Goal: Use online tool/utility: Utilize a website feature to perform a specific function

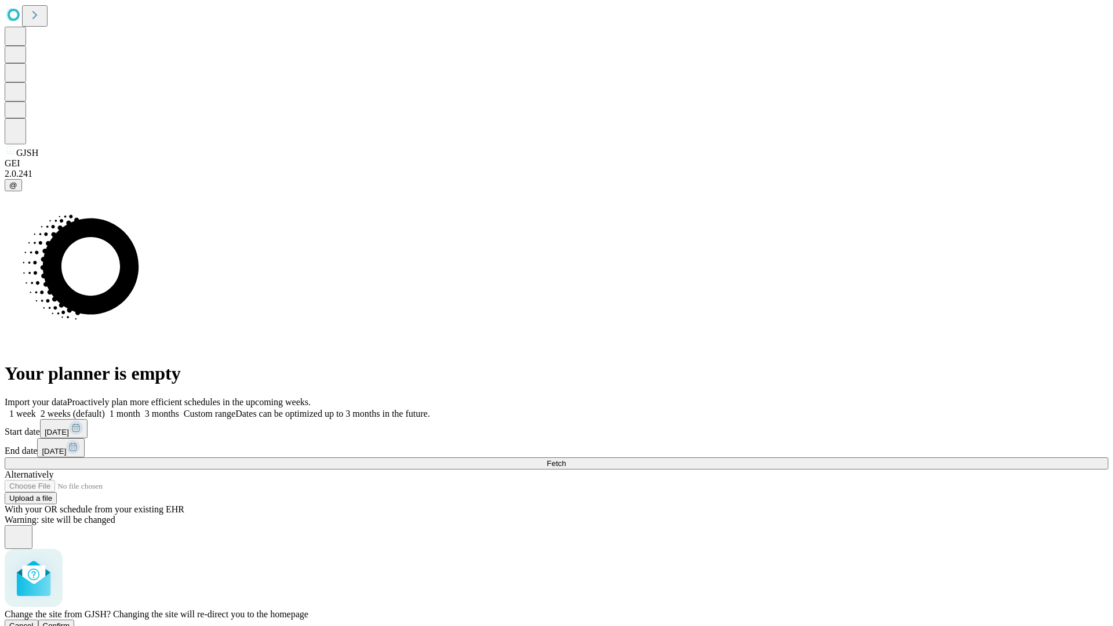
click at [70, 621] on span "Confirm" at bounding box center [56, 625] width 27 height 9
click at [140, 409] on label "1 month" at bounding box center [122, 414] width 35 height 10
click at [566, 459] on span "Fetch" at bounding box center [555, 463] width 19 height 9
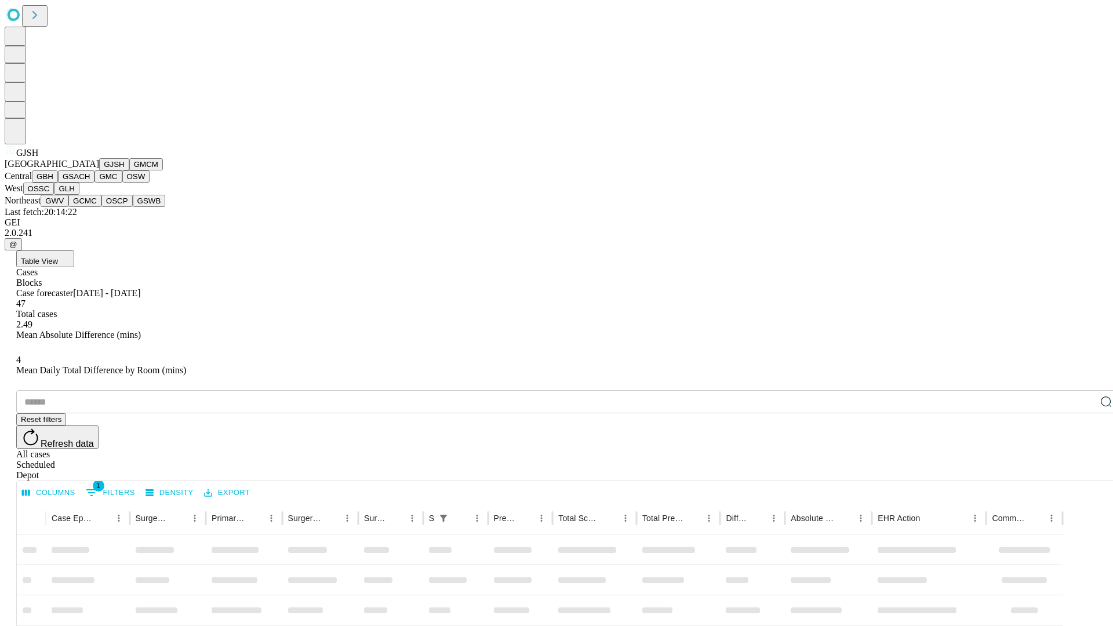
click at [129, 170] on button "GMCM" at bounding box center [146, 164] width 34 height 12
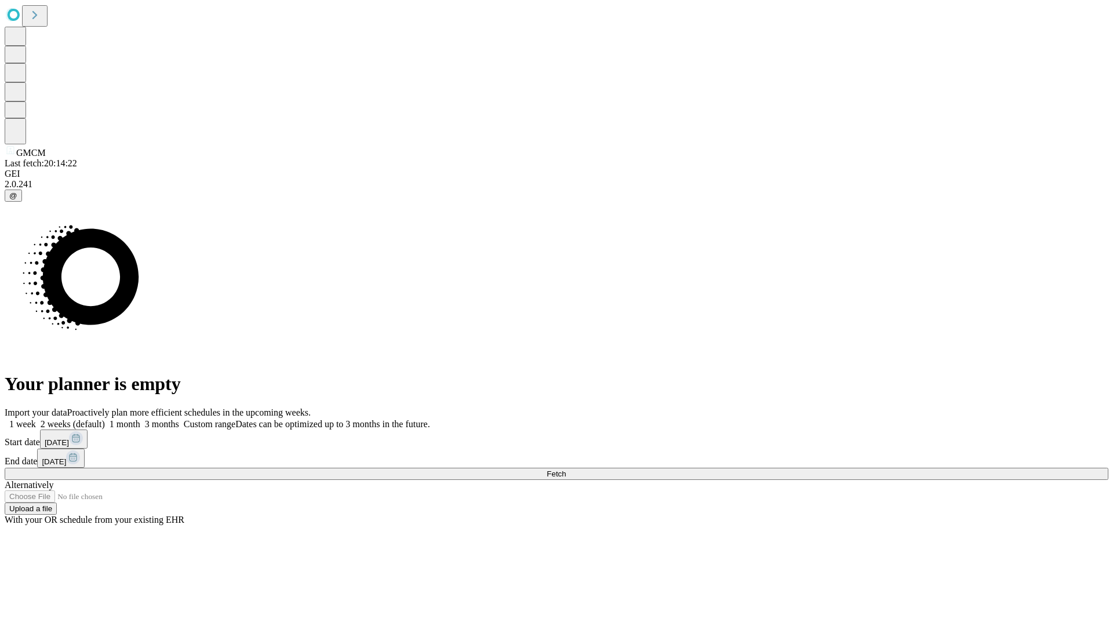
click at [140, 419] on label "1 month" at bounding box center [122, 424] width 35 height 10
click at [566, 469] on span "Fetch" at bounding box center [555, 473] width 19 height 9
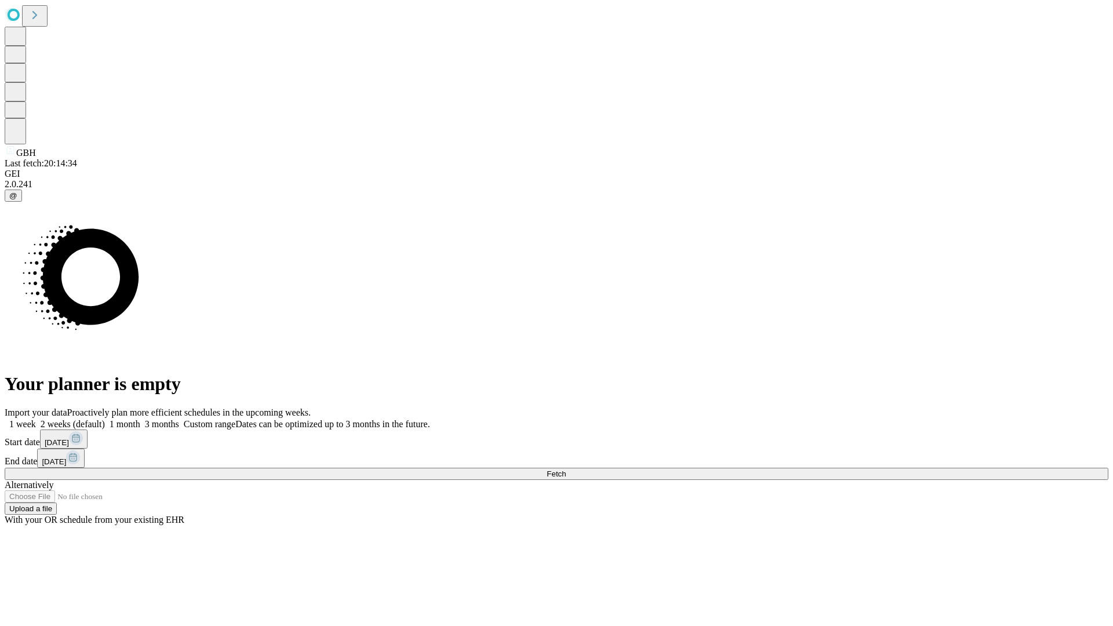
click at [566, 469] on span "Fetch" at bounding box center [555, 473] width 19 height 9
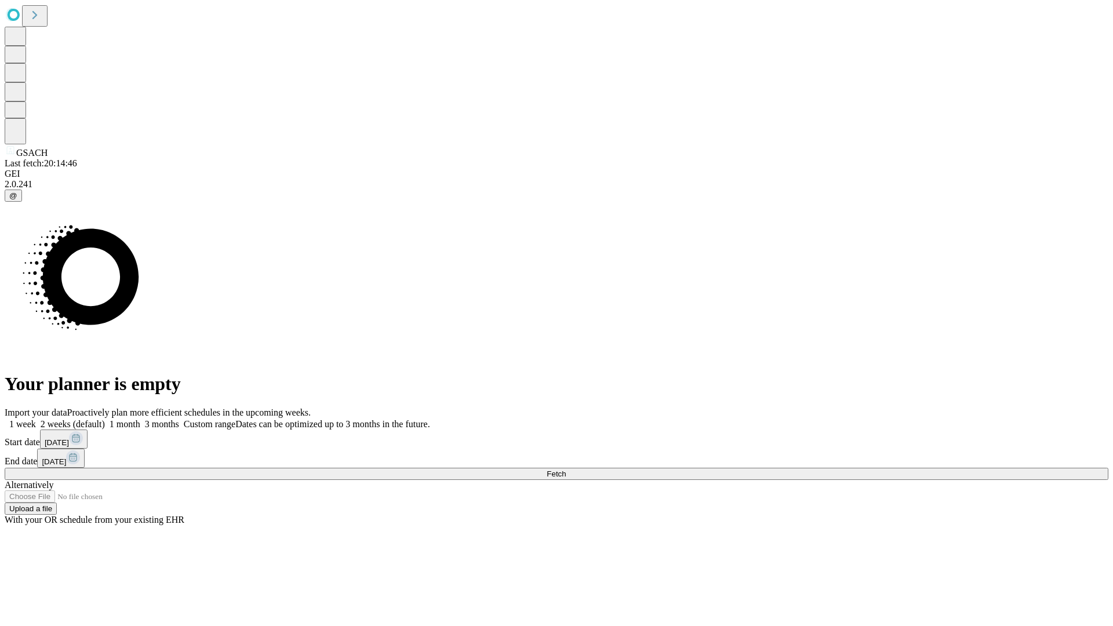
click at [140, 419] on label "1 month" at bounding box center [122, 424] width 35 height 10
click at [566, 469] on span "Fetch" at bounding box center [555, 473] width 19 height 9
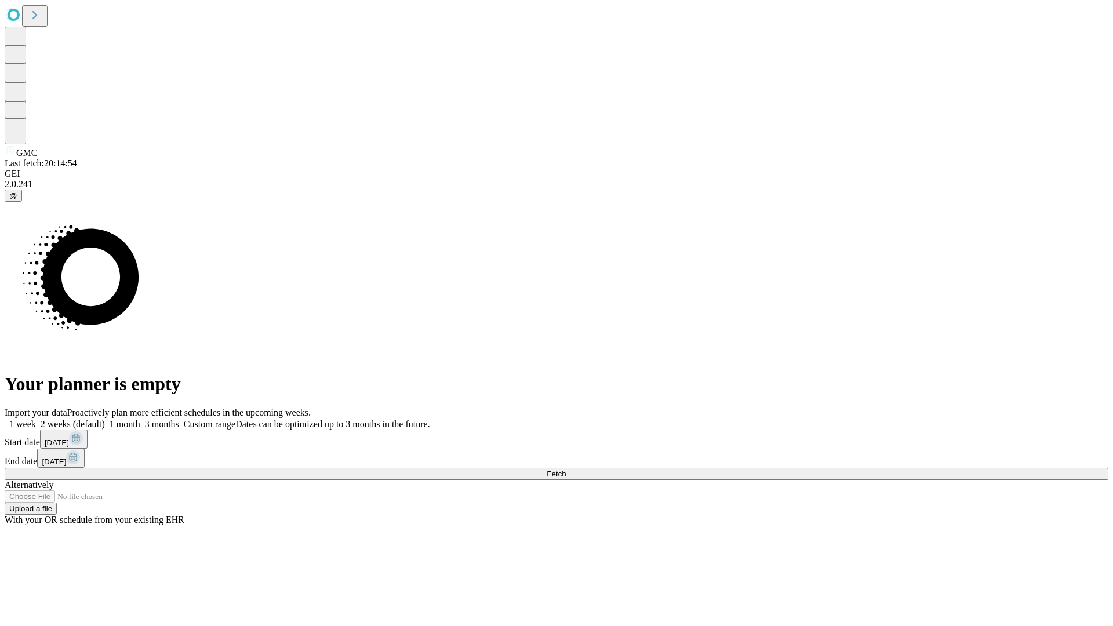
click at [140, 419] on label "1 month" at bounding box center [122, 424] width 35 height 10
click at [566, 469] on span "Fetch" at bounding box center [555, 473] width 19 height 9
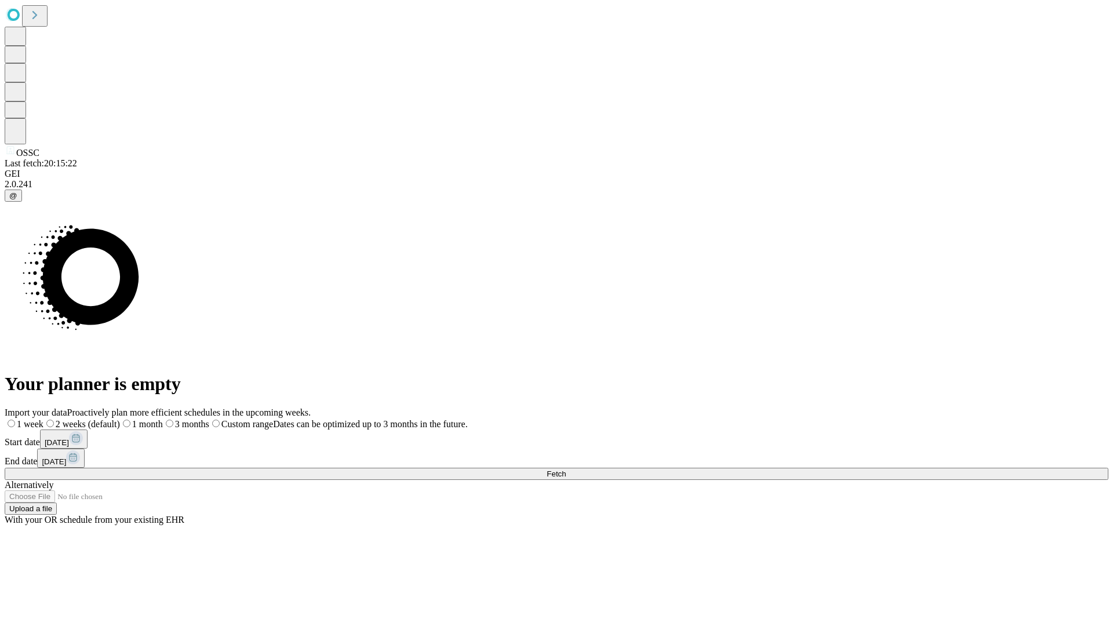
click at [566, 469] on span "Fetch" at bounding box center [555, 473] width 19 height 9
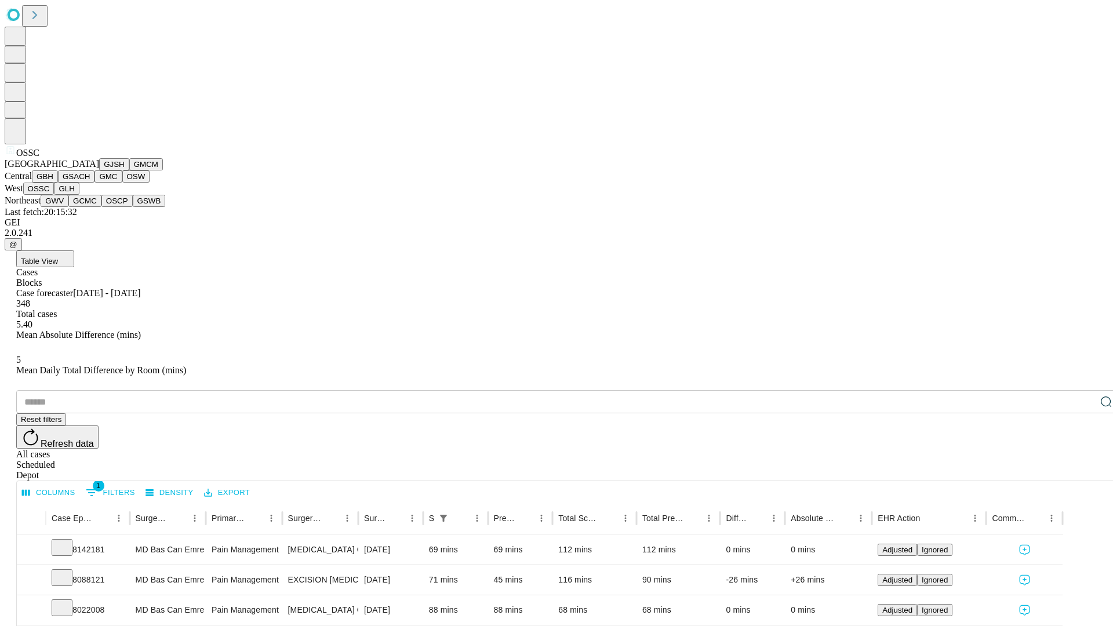
click at [79, 195] on button "GLH" at bounding box center [66, 189] width 25 height 12
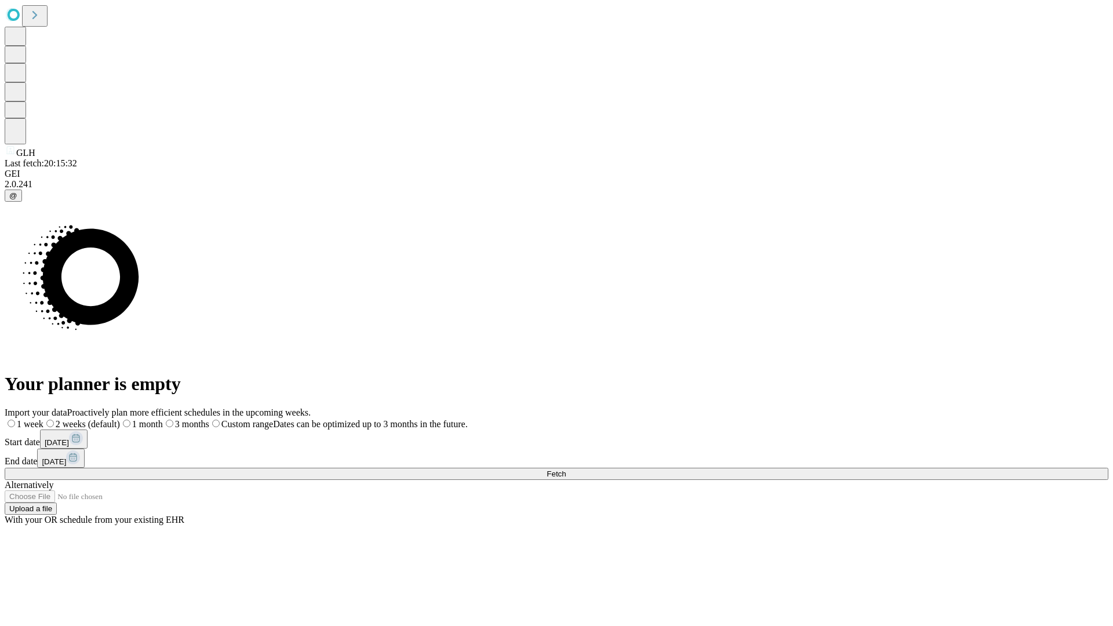
click at [163, 419] on label "1 month" at bounding box center [141, 424] width 43 height 10
click at [566, 469] on span "Fetch" at bounding box center [555, 473] width 19 height 9
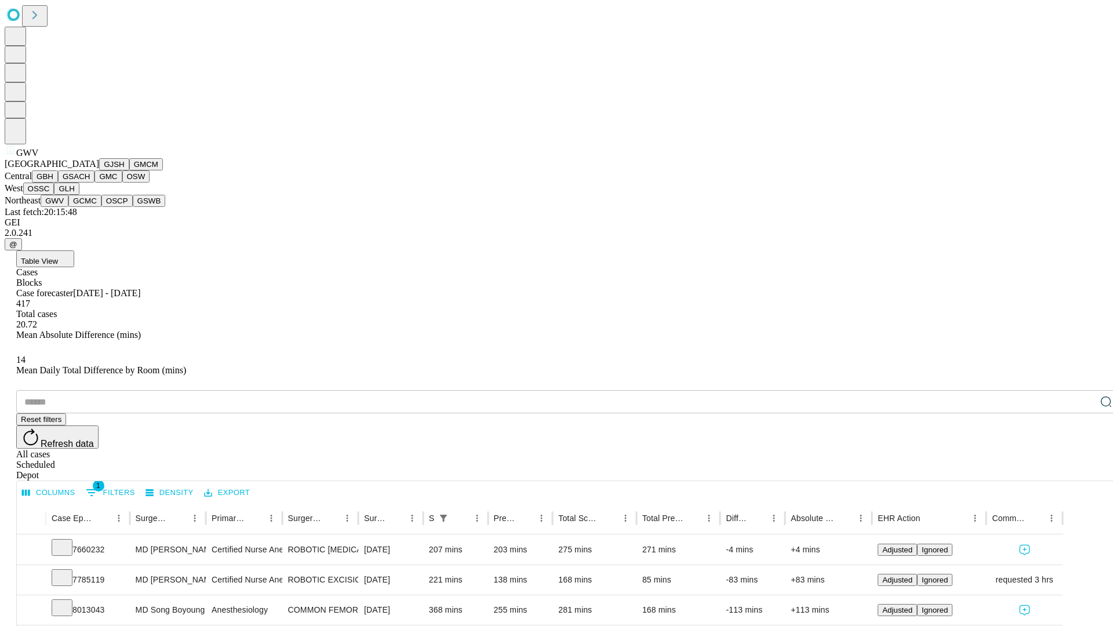
click at [90, 207] on button "GCMC" at bounding box center [84, 201] width 33 height 12
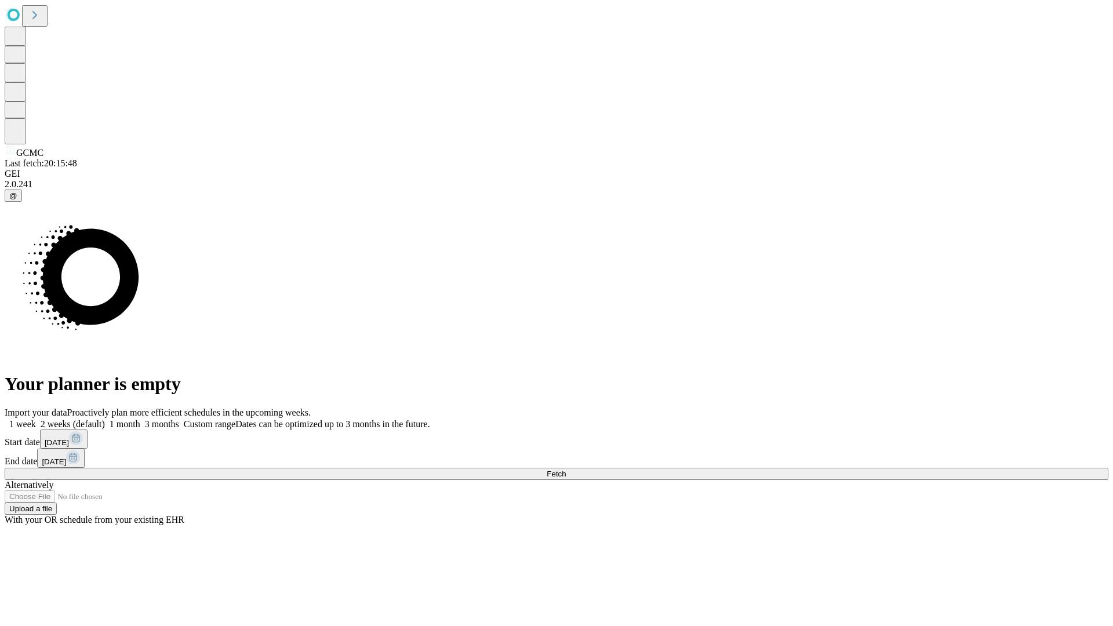
click at [140, 419] on label "1 month" at bounding box center [122, 424] width 35 height 10
click at [566, 469] on span "Fetch" at bounding box center [555, 473] width 19 height 9
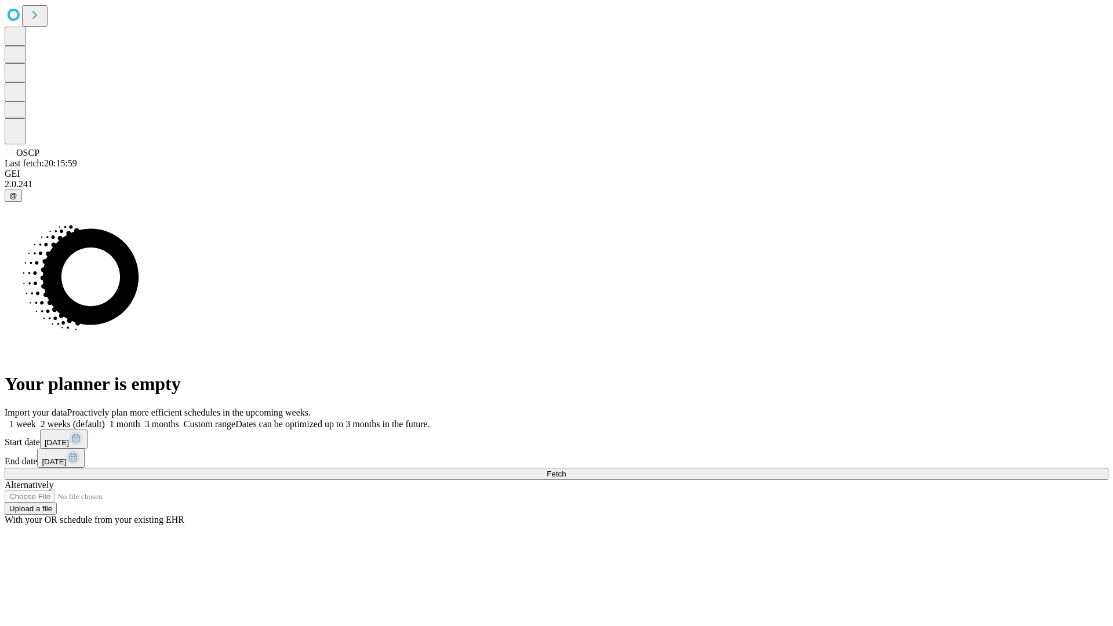
click at [140, 419] on label "1 month" at bounding box center [122, 424] width 35 height 10
click at [566, 469] on span "Fetch" at bounding box center [555, 473] width 19 height 9
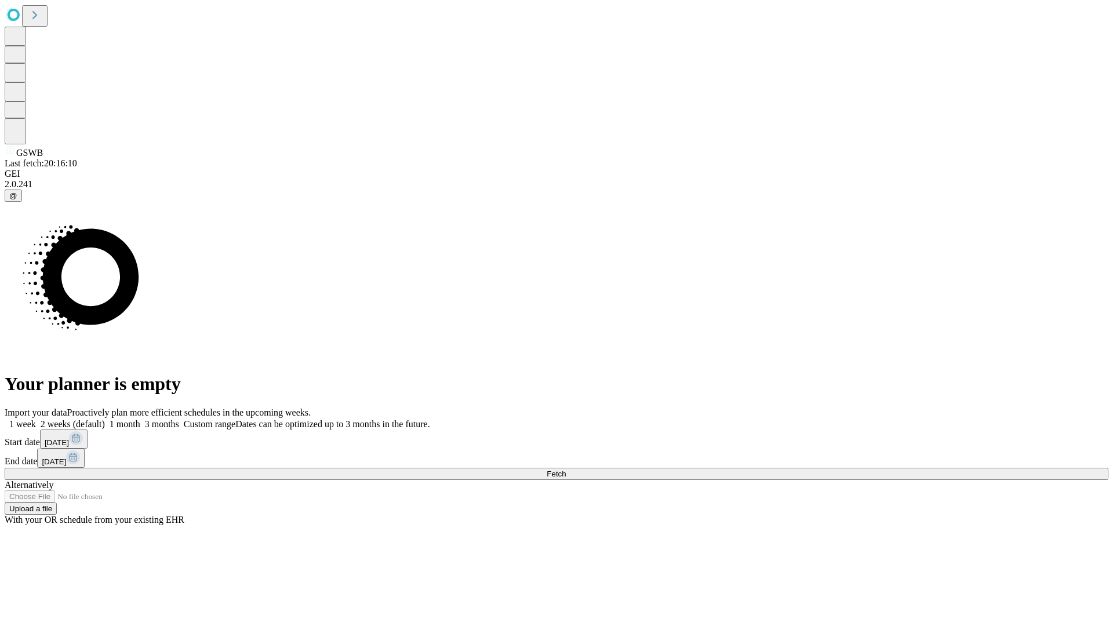
click at [140, 419] on label "1 month" at bounding box center [122, 424] width 35 height 10
click at [566, 469] on span "Fetch" at bounding box center [555, 473] width 19 height 9
